Goal: Share content

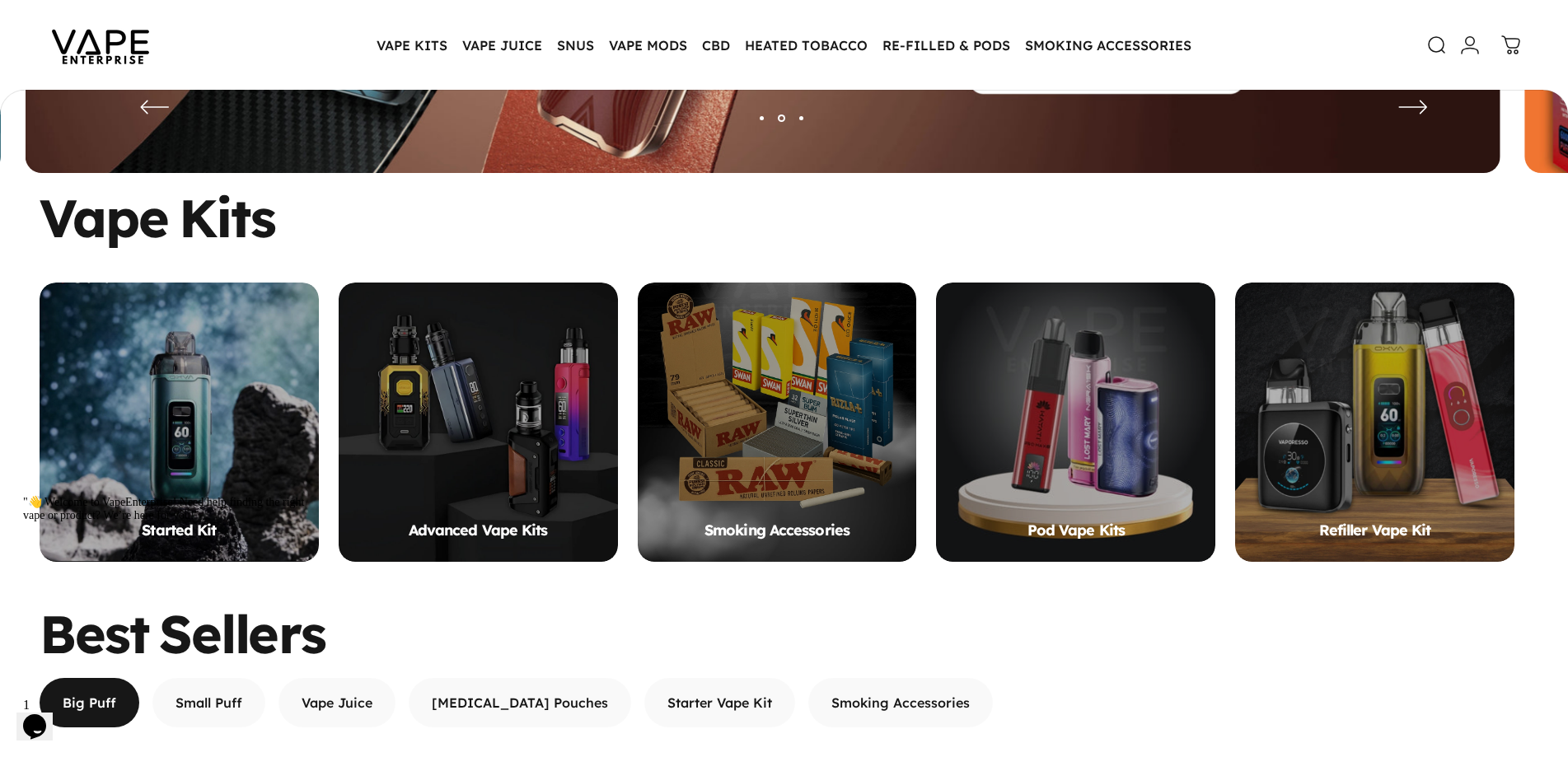
scroll to position [736, 0]
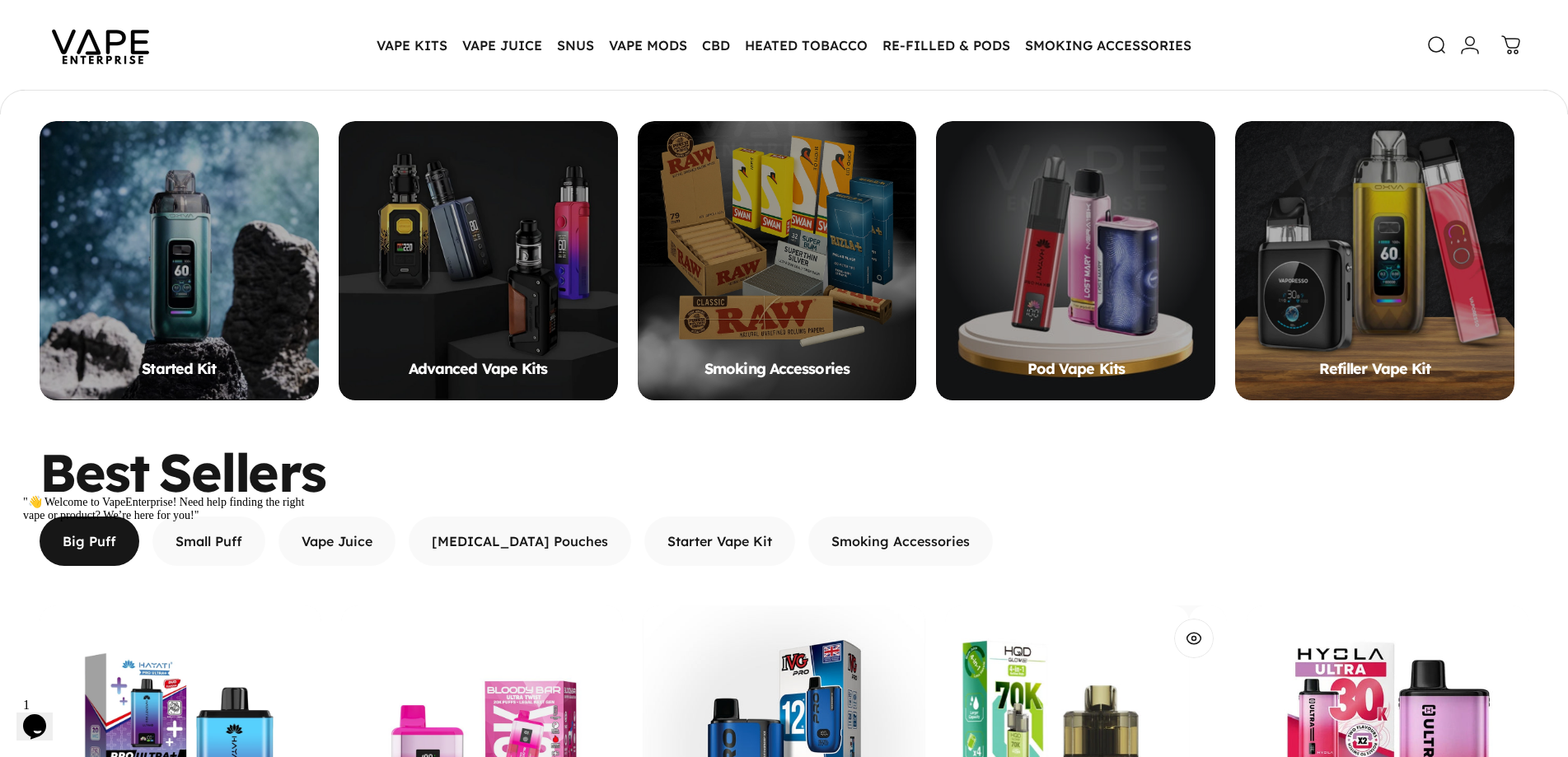
click at [1083, 621] on img "HQD Glow Air 70K Prefilled Pod Kit" at bounding box center [1047, 746] width 282 height 282
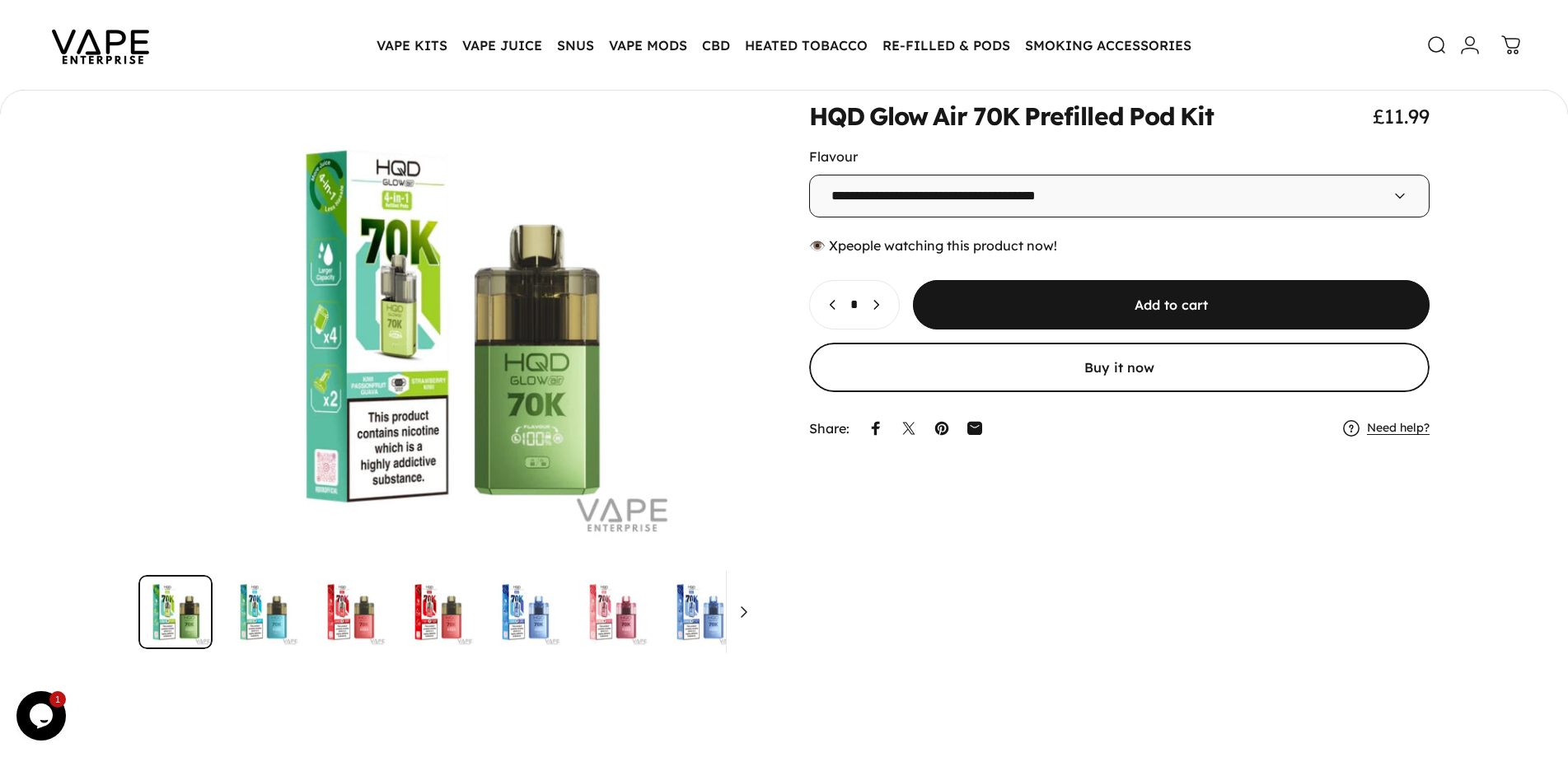
scroll to position [71, 0]
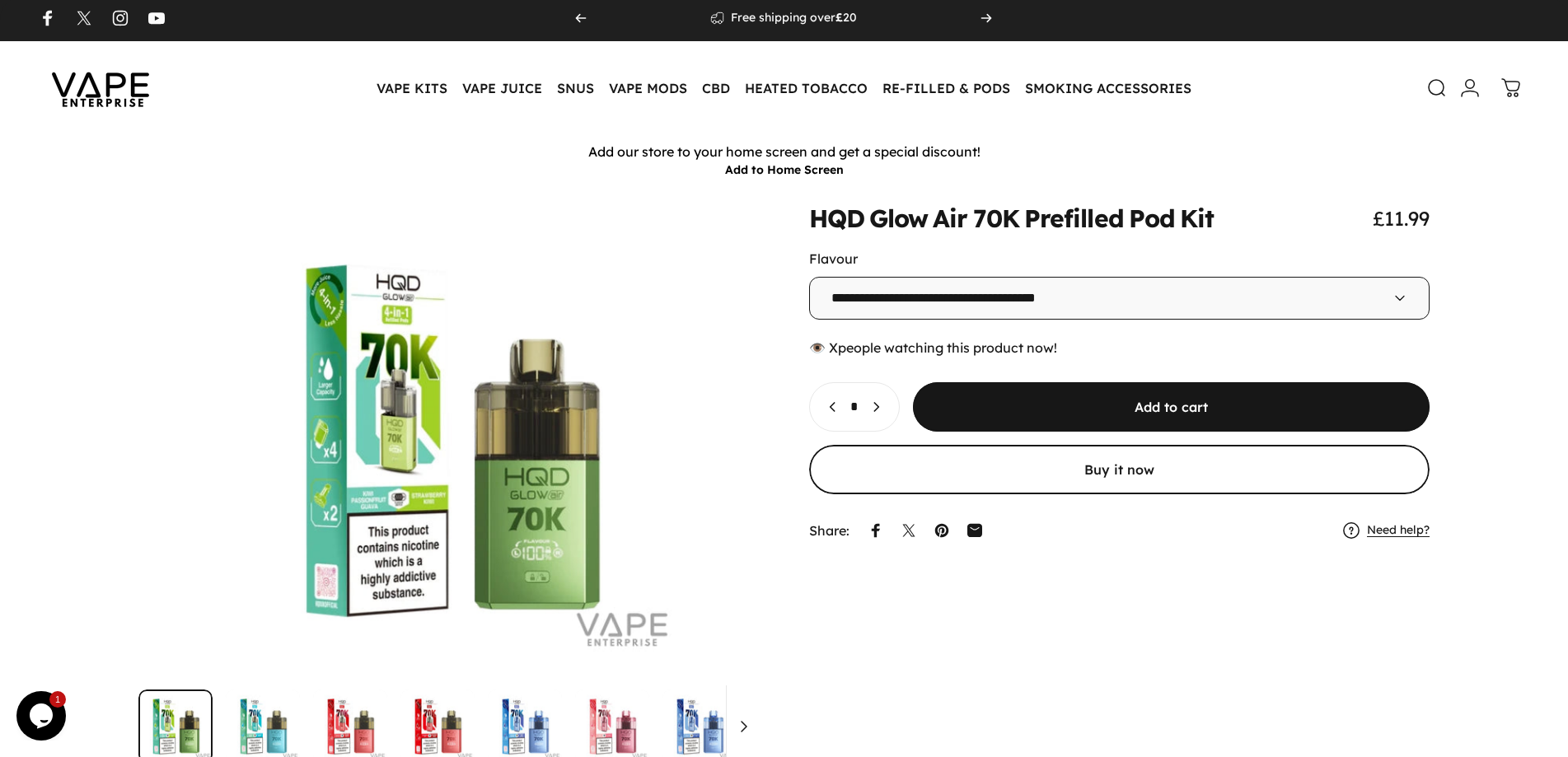
click at [819, 340] on div "👁️ people watching this product now!" at bounding box center [1119, 348] width 621 height 17
click at [983, 512] on link "Share by Email" at bounding box center [977, 529] width 33 height 33
click at [946, 523] on icon at bounding box center [943, 530] width 15 height 15
click at [886, 513] on link "Share on Facebook" at bounding box center [877, 530] width 33 height 33
